Goal: Navigation & Orientation: Find specific page/section

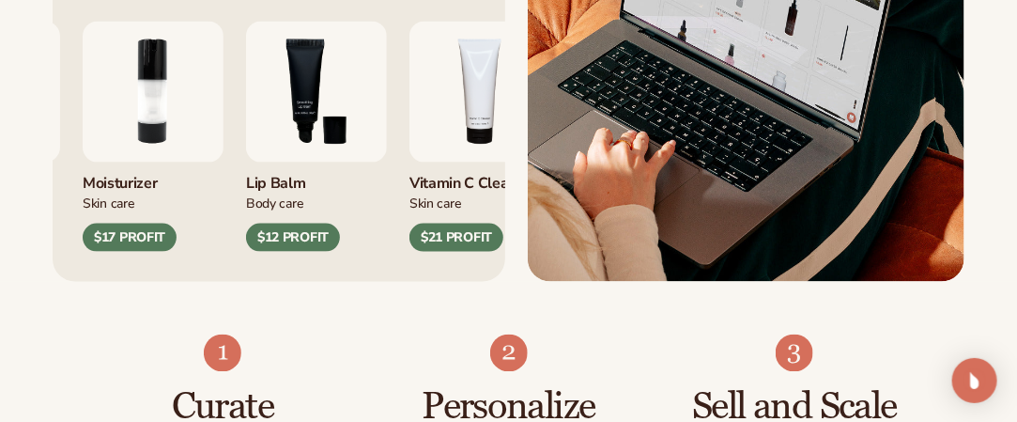
scroll to position [939, 0]
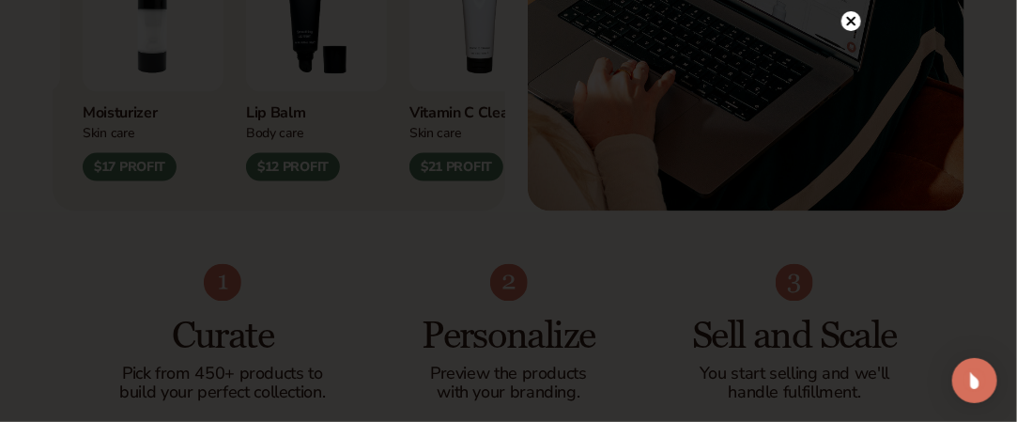
click at [849, 27] on circle at bounding box center [851, 21] width 20 height 20
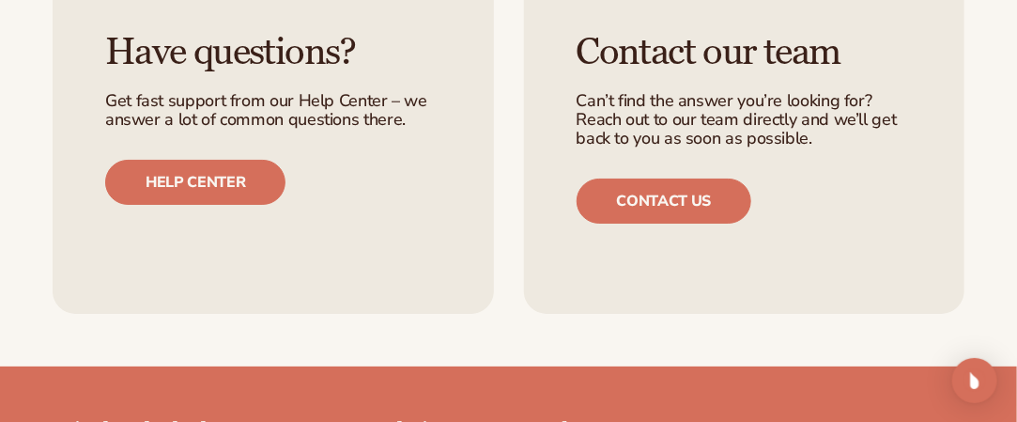
scroll to position [7397, 0]
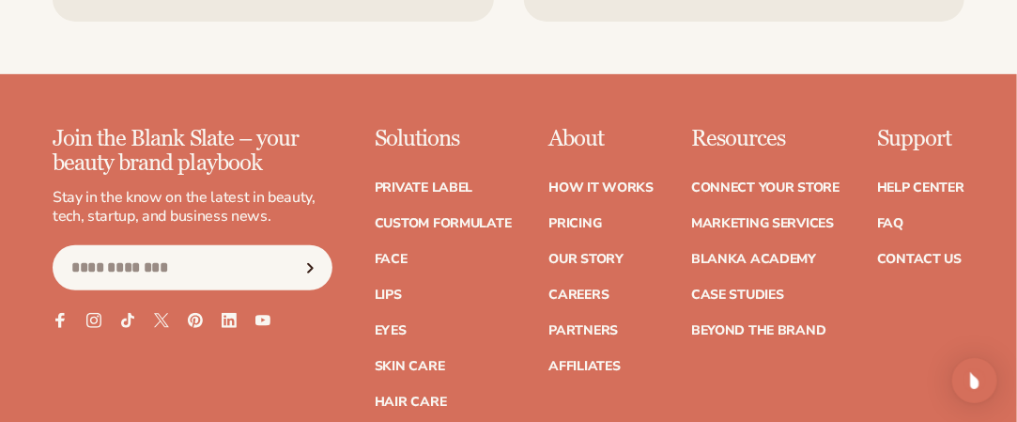
click at [410, 324] on li "Eyes" at bounding box center [443, 330] width 137 height 13
click at [399, 324] on link "Eyes" at bounding box center [391, 330] width 32 height 13
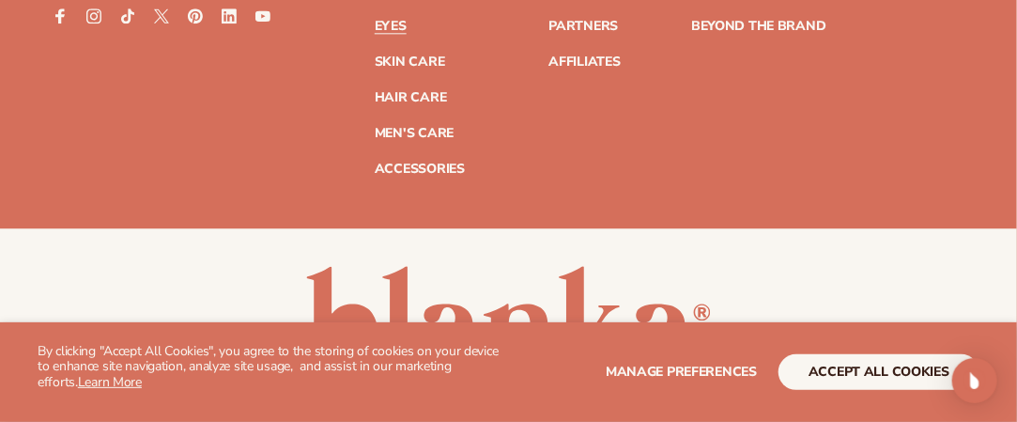
scroll to position [3972, 0]
